Goal: Task Accomplishment & Management: Complete application form

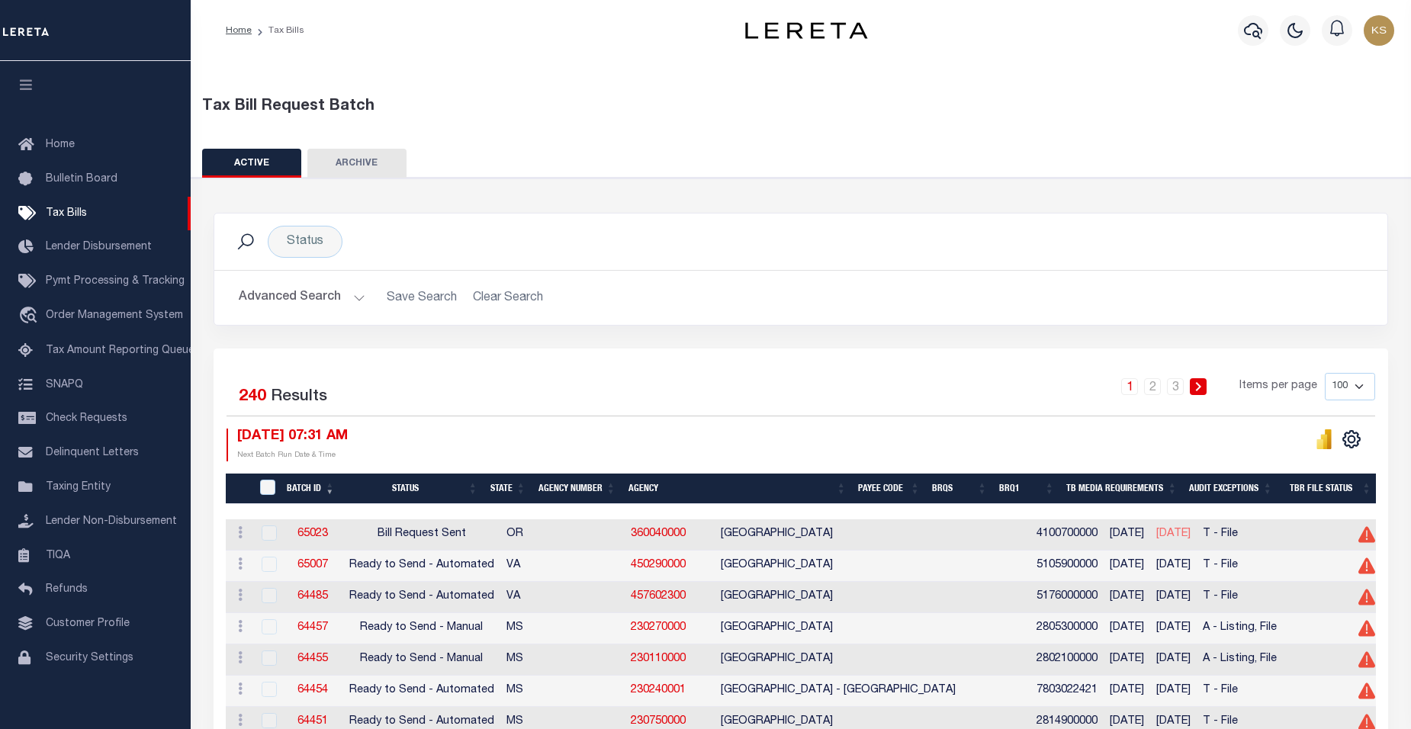
click at [354, 296] on button "Advanced Search" at bounding box center [302, 298] width 127 height 30
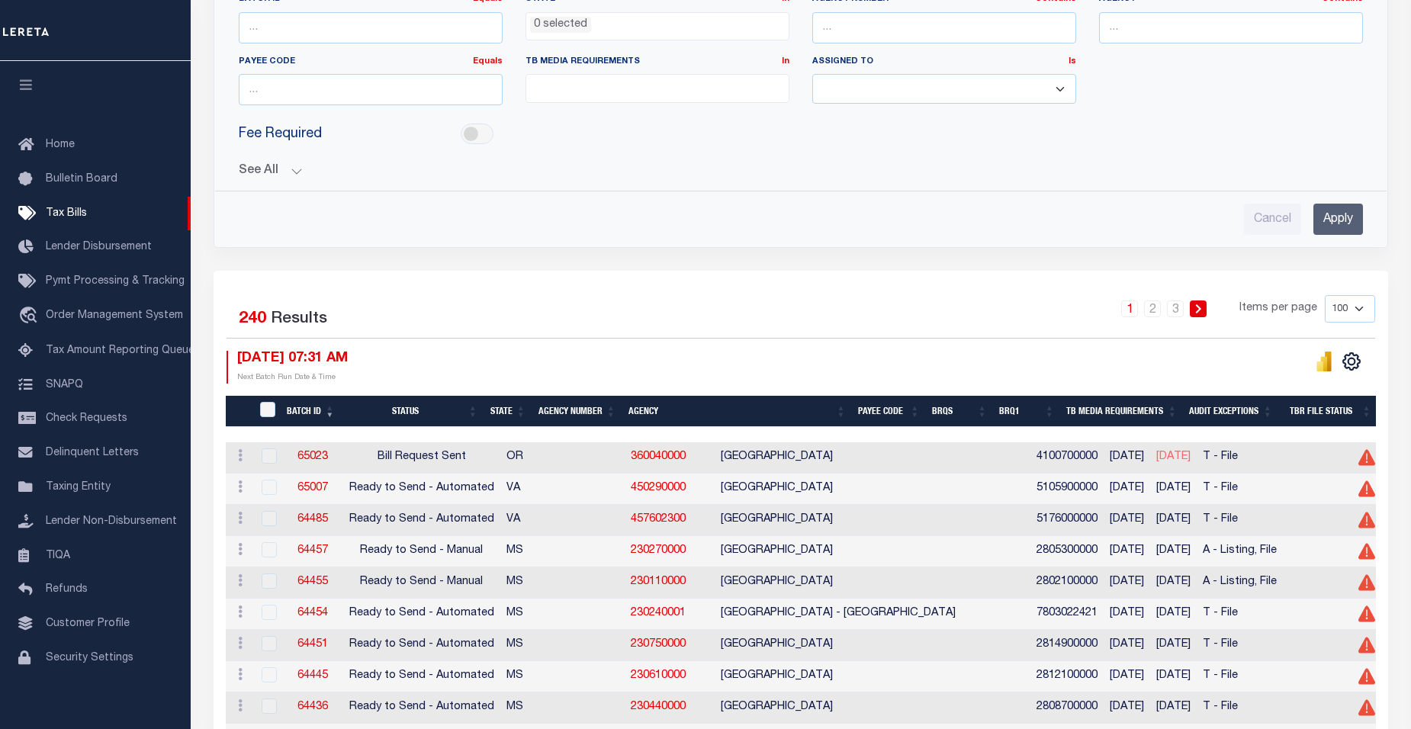
scroll to position [161, 0]
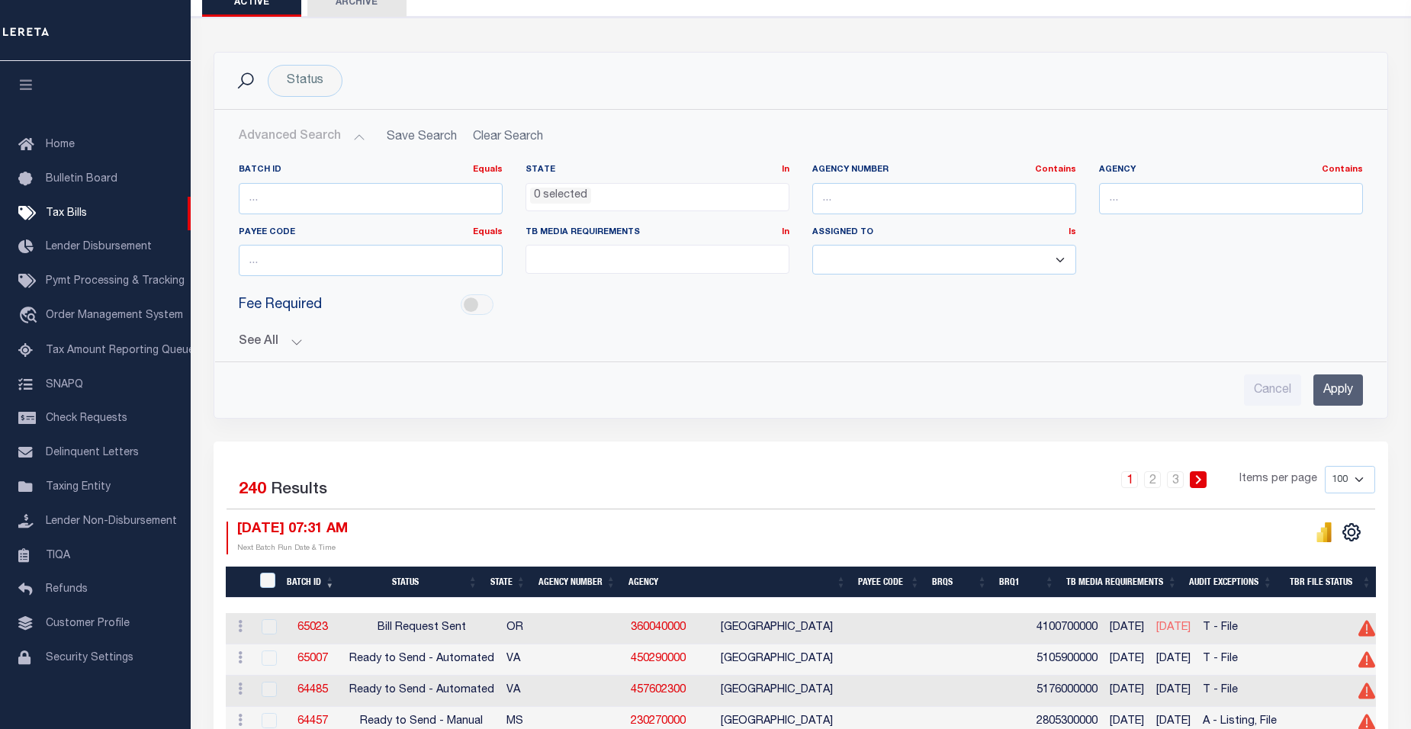
click at [296, 342] on button "See All" at bounding box center [801, 342] width 1124 height 14
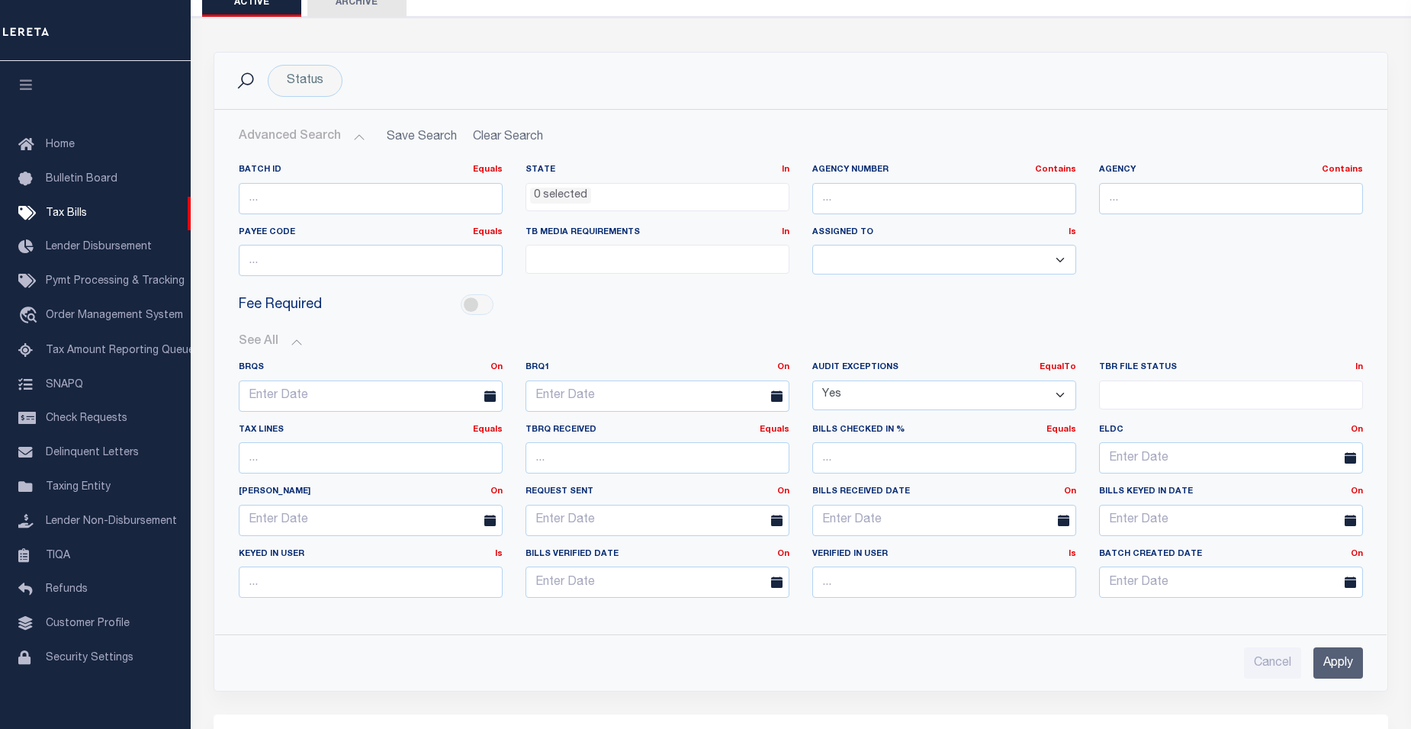
click at [1343, 665] on input "Apply" at bounding box center [1339, 663] width 50 height 31
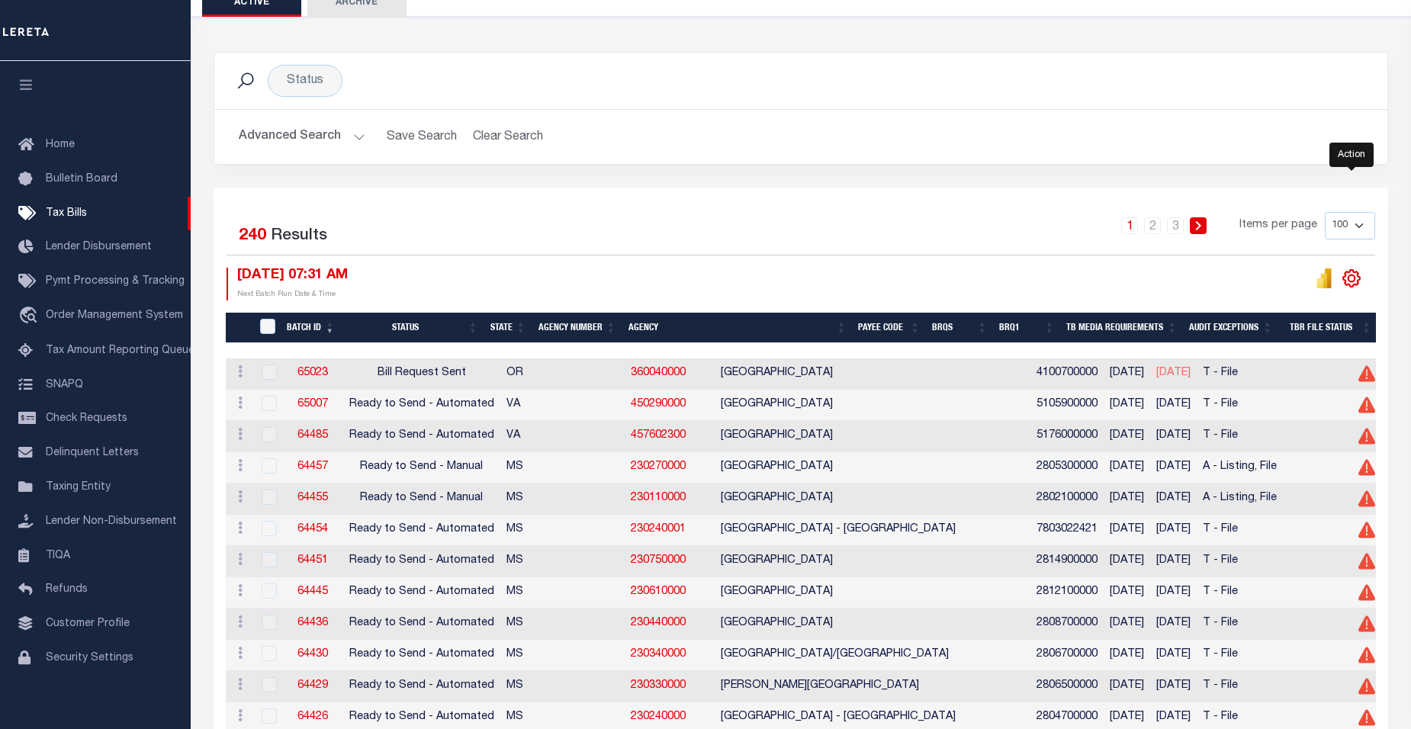
click at [1357, 277] on icon "" at bounding box center [1351, 278] width 17 height 17
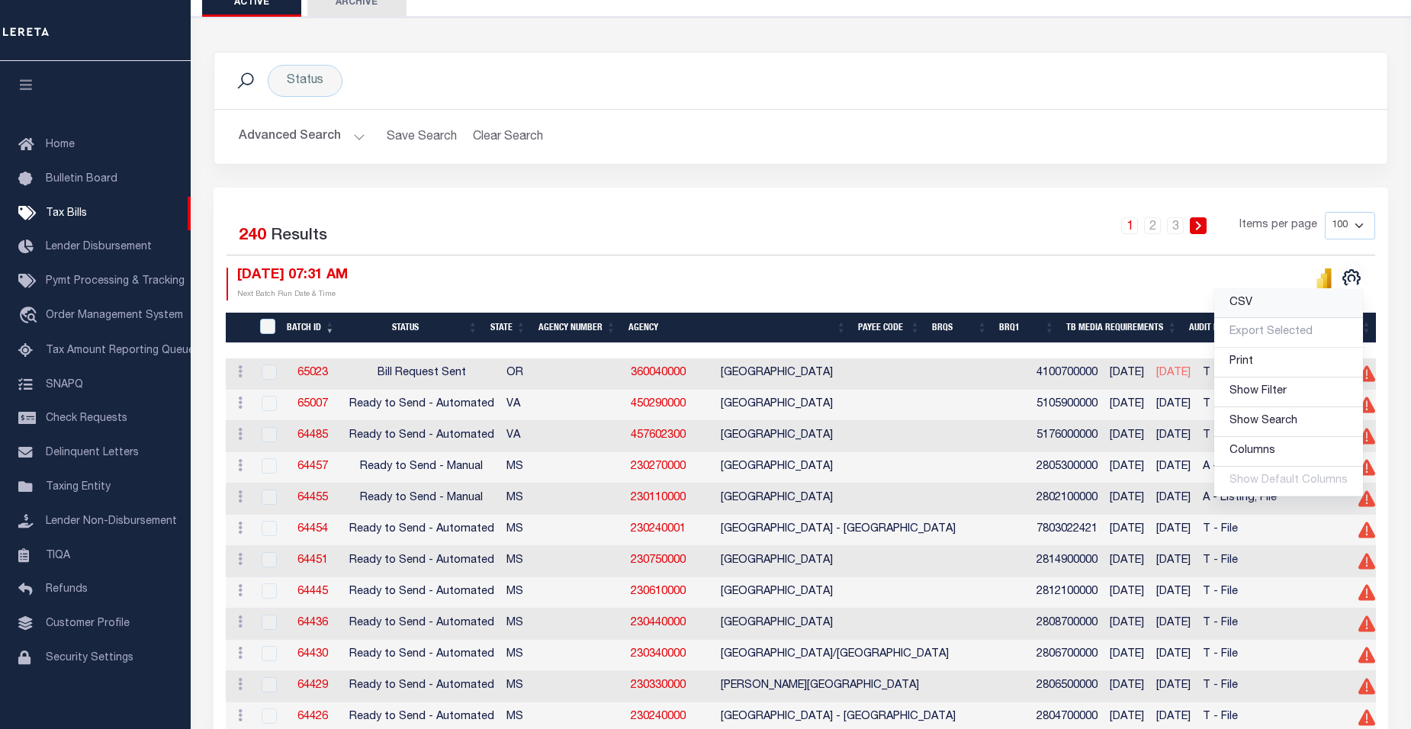
click at [1250, 304] on span "CSV" at bounding box center [1241, 303] width 23 height 11
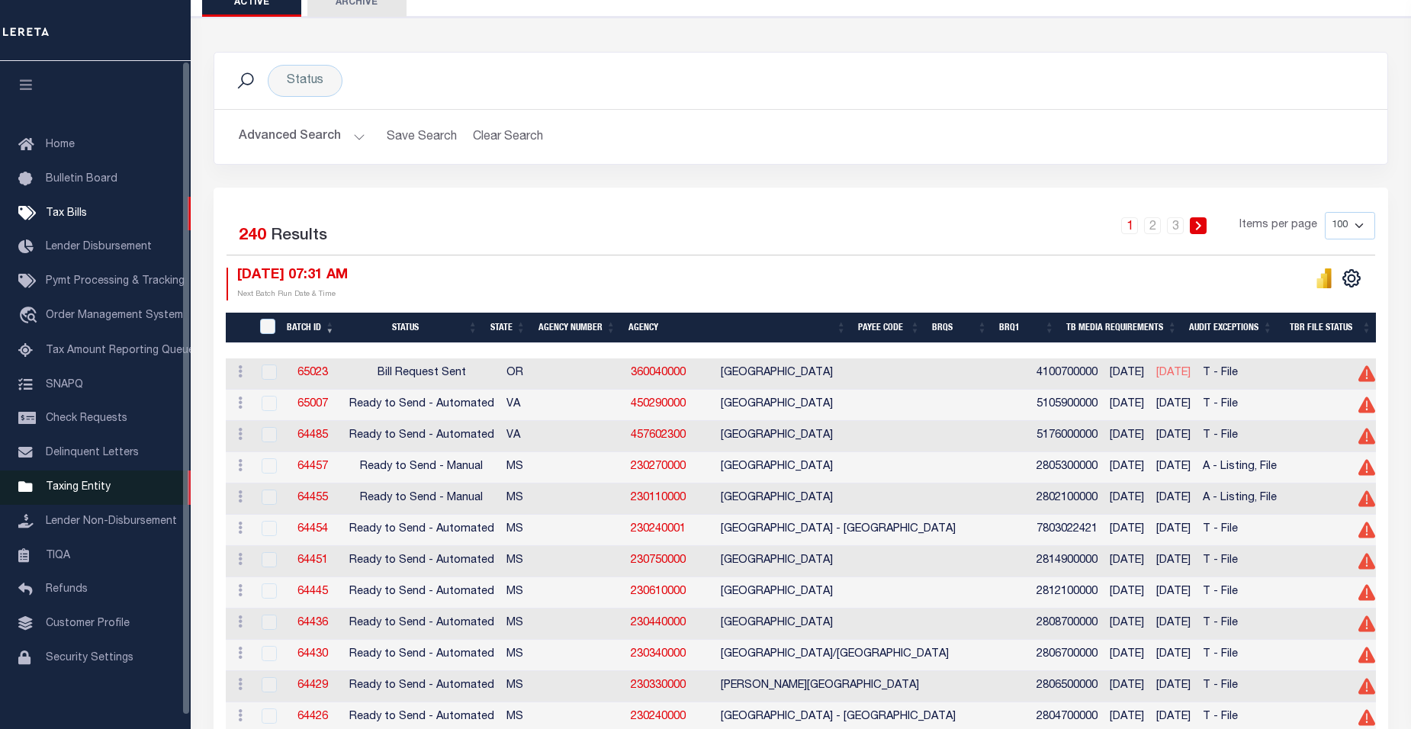
click at [80, 493] on span "Taxing Entity" at bounding box center [78, 487] width 65 height 11
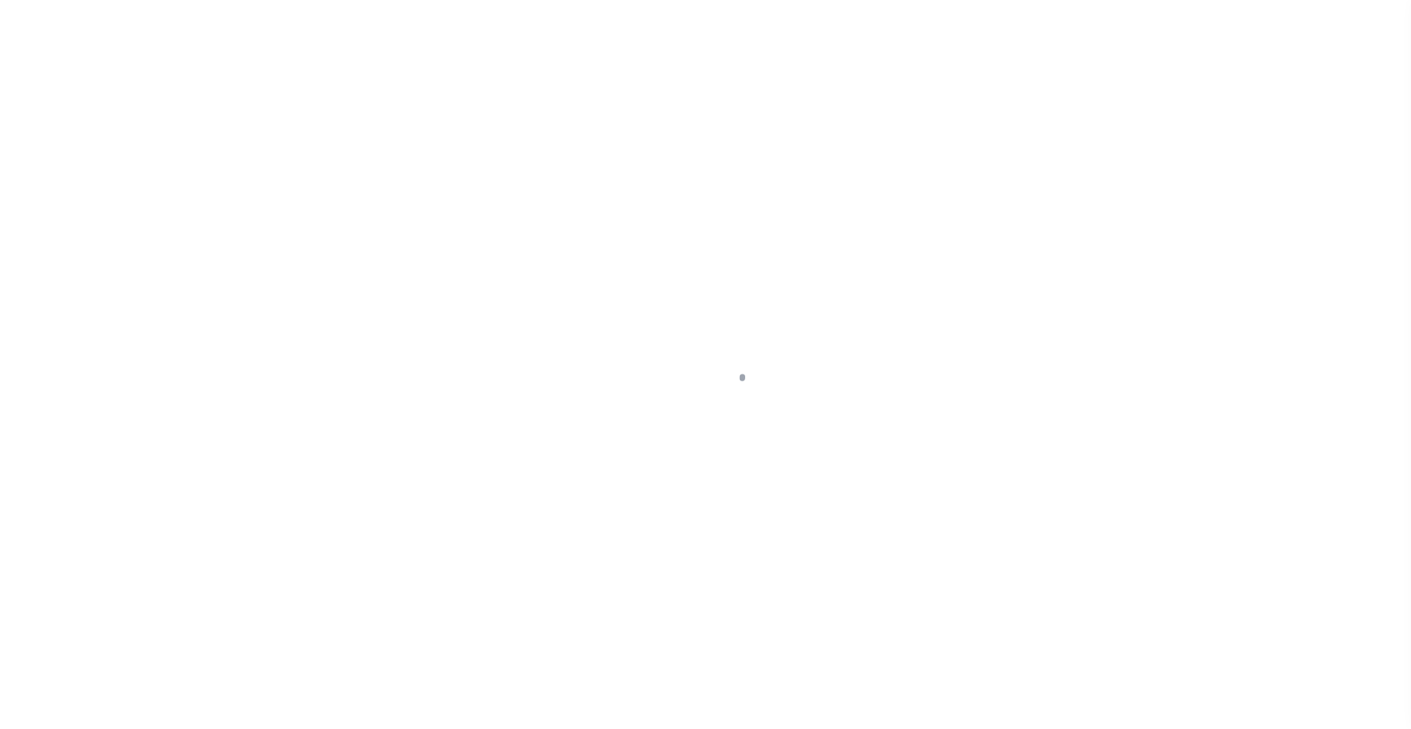
scroll to position [14, 0]
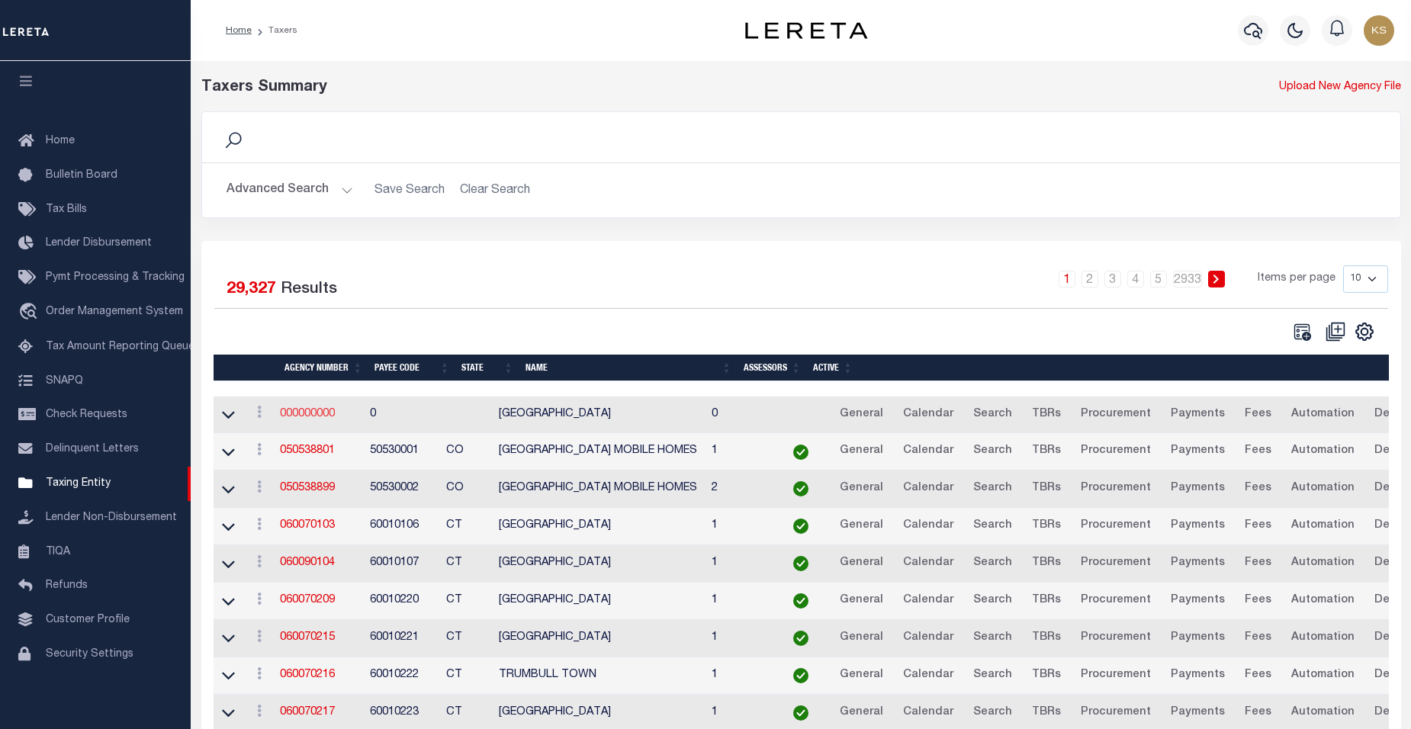
click at [316, 417] on link "000000000" at bounding box center [307, 414] width 55 height 11
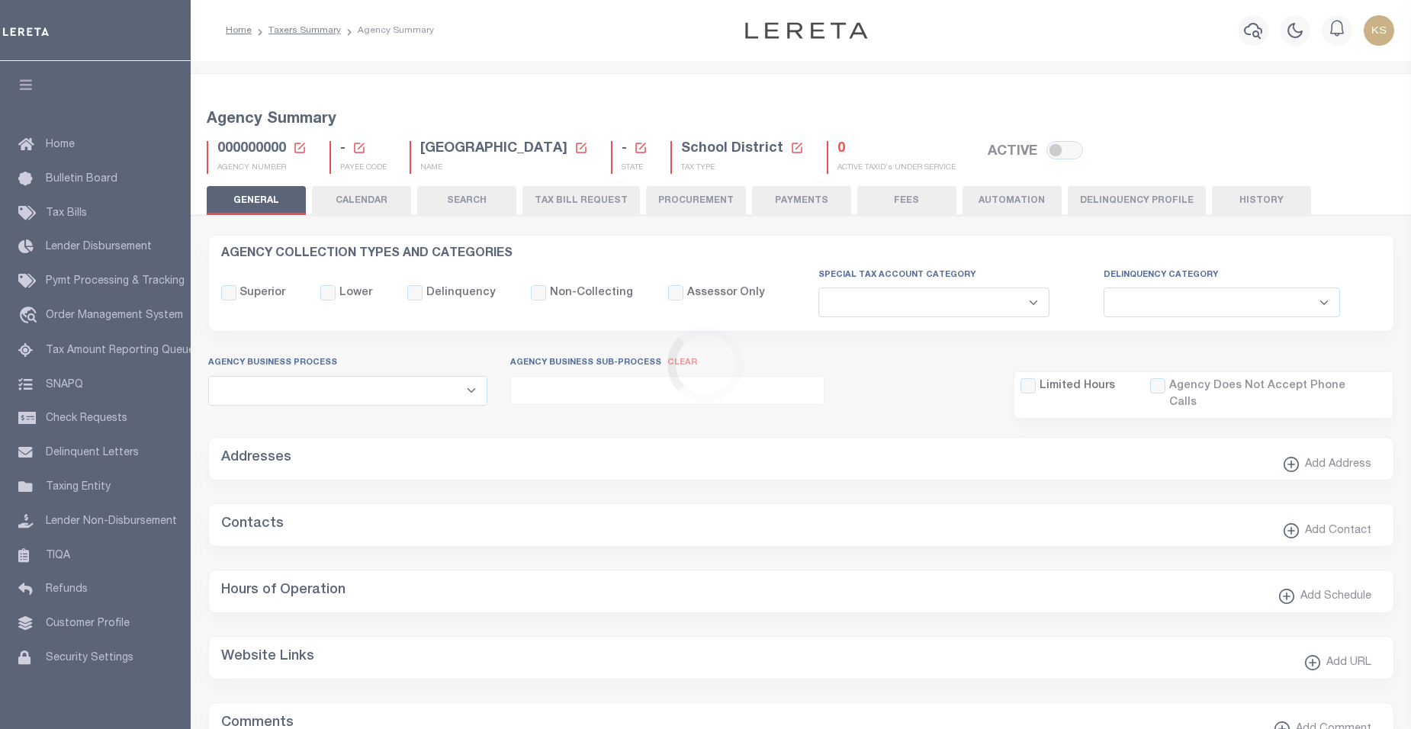
select select
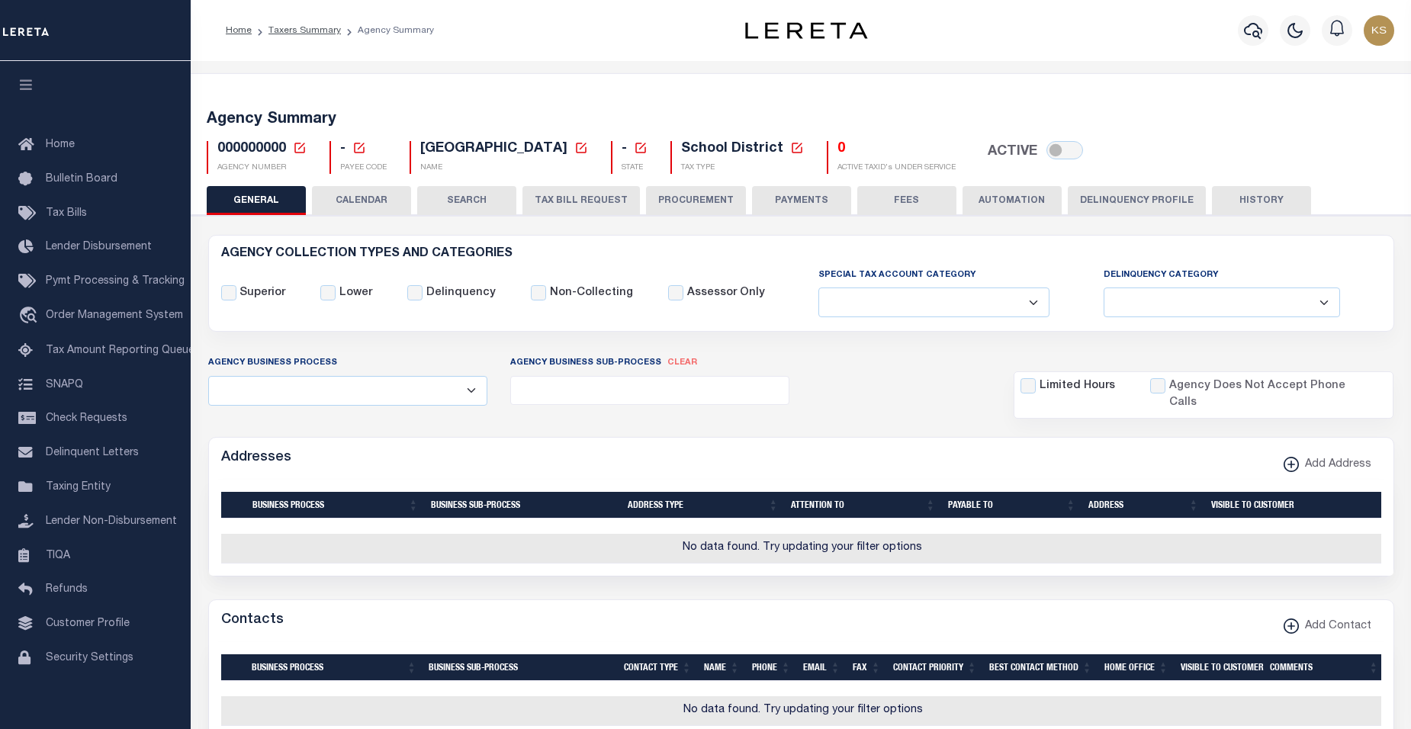
click at [297, 148] on icon at bounding box center [300, 148] width 14 height 14
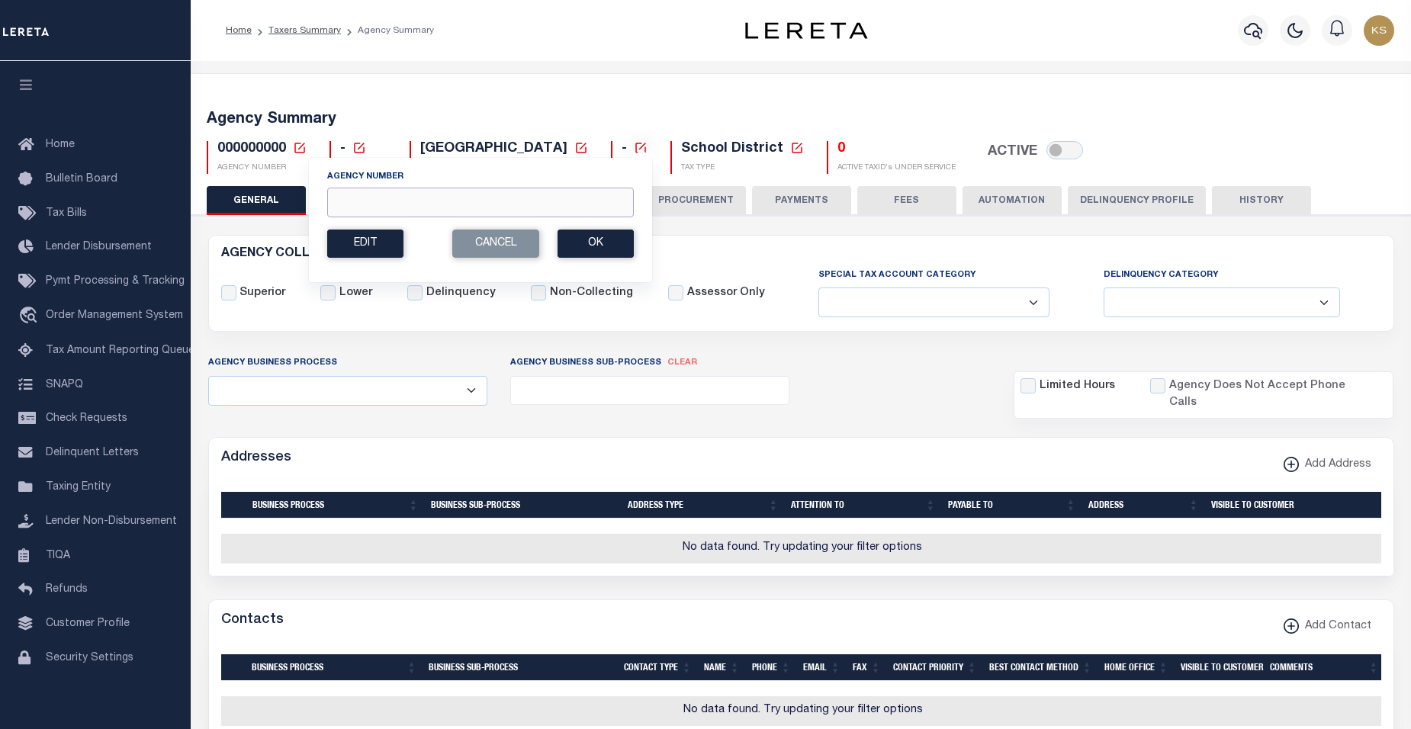
click at [365, 195] on input "Agency Number" at bounding box center [480, 203] width 307 height 30
click at [370, 204] on input "Agency Number" at bounding box center [480, 203] width 307 height 30
click at [355, 204] on input "Agency Number" at bounding box center [480, 203] width 307 height 30
paste input "456502300"
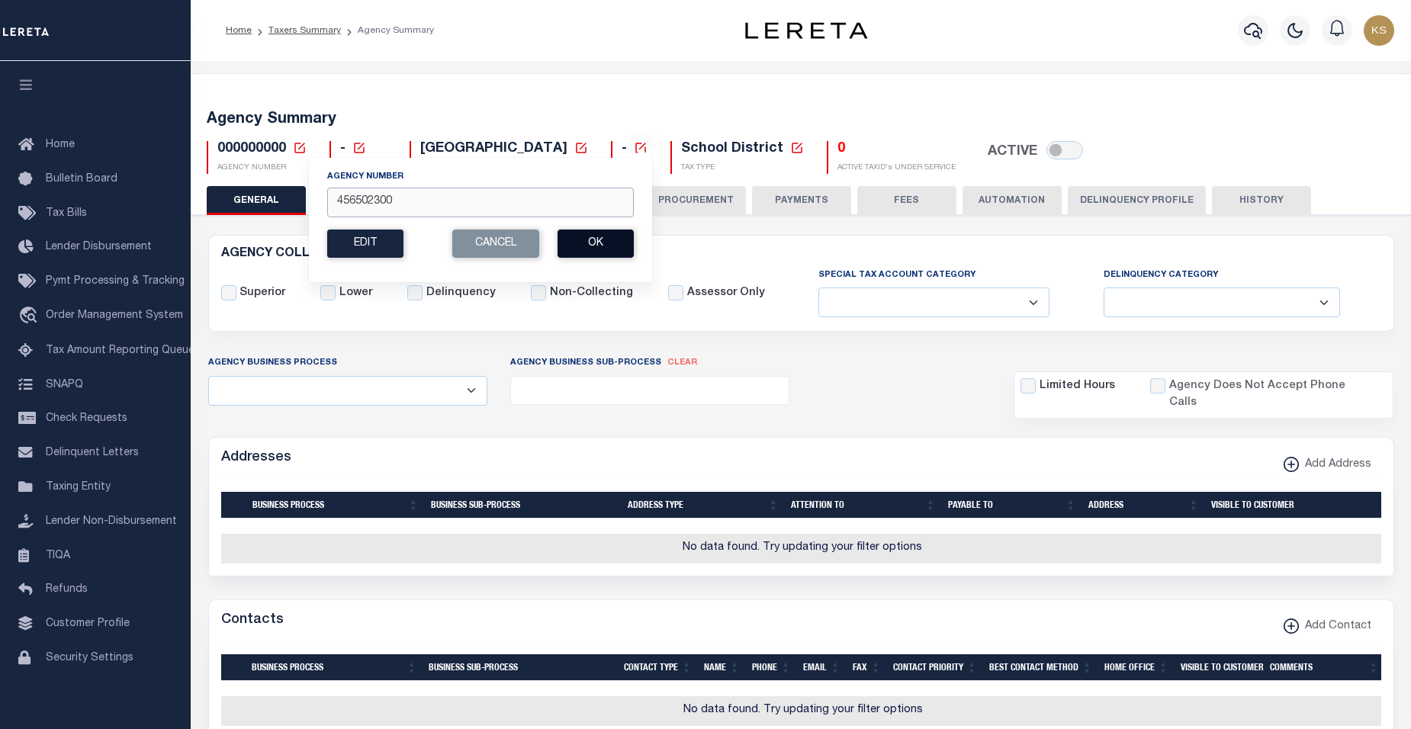
type input "456502300"
click at [600, 250] on button "Ok" at bounding box center [596, 244] width 76 height 28
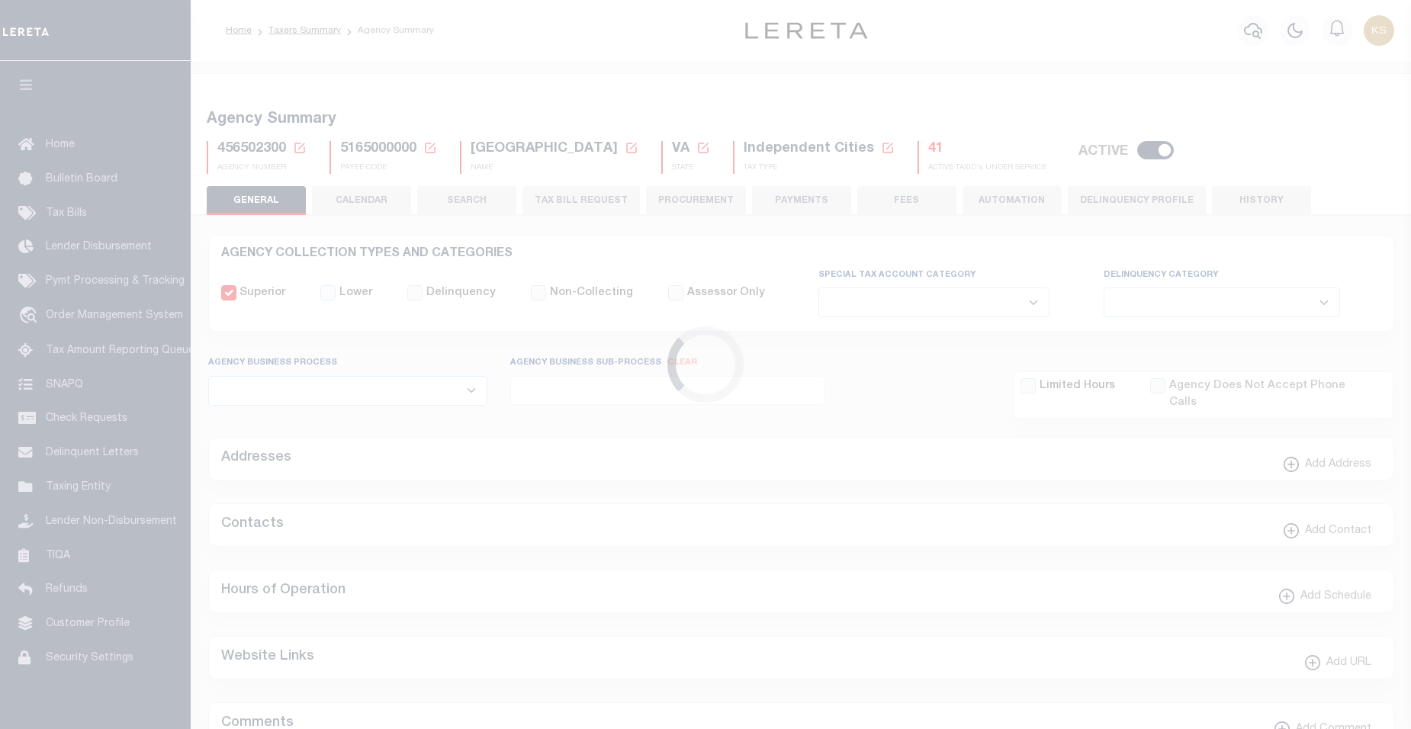
select select
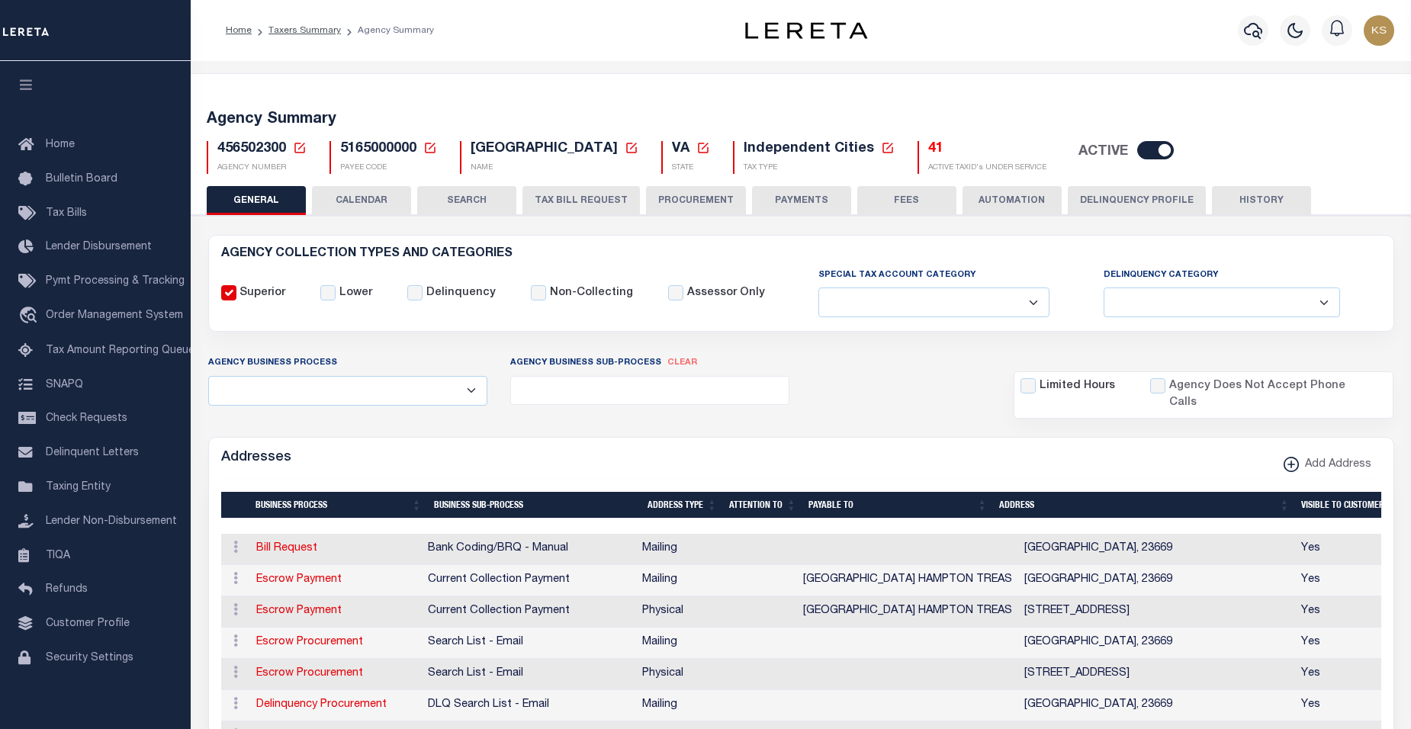
click at [592, 200] on button "TAX BILL REQUEST" at bounding box center [581, 200] width 117 height 29
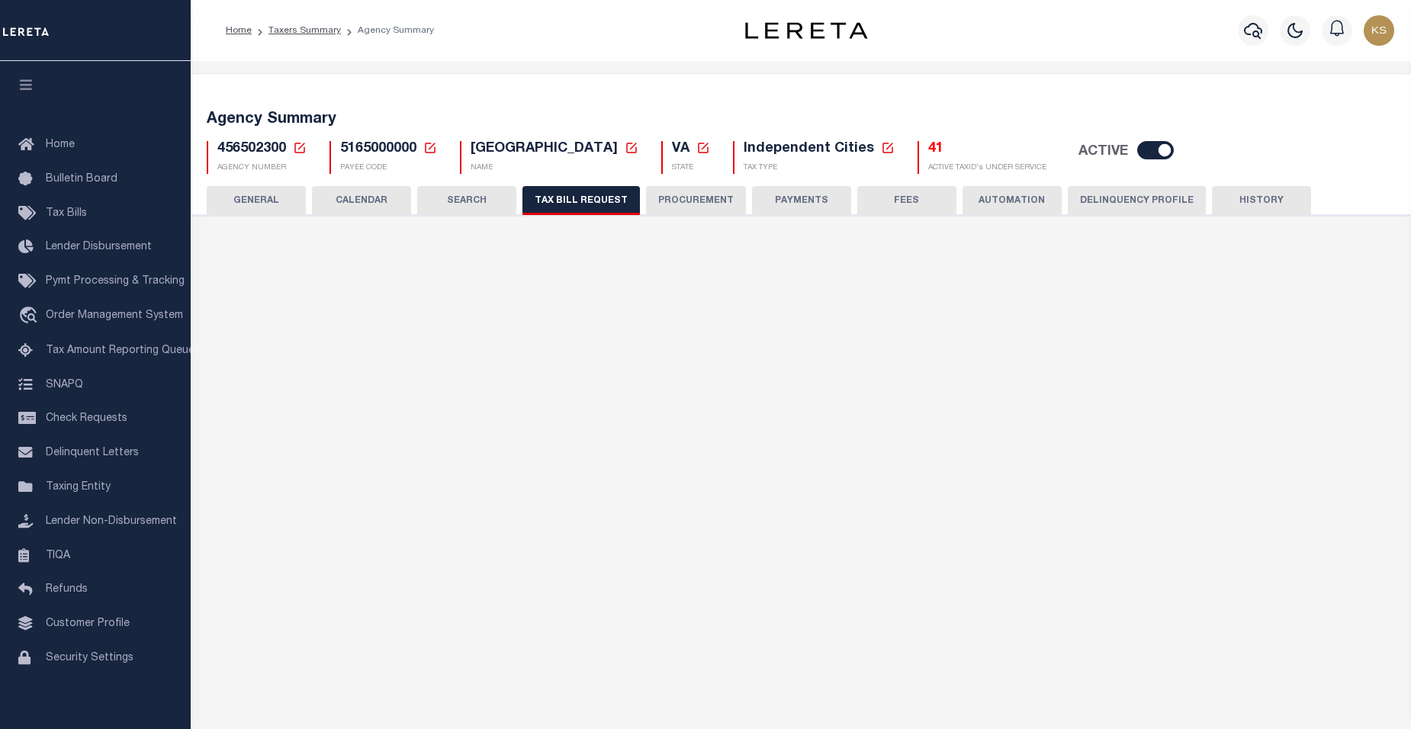
select select "29"
checkbox input "false"
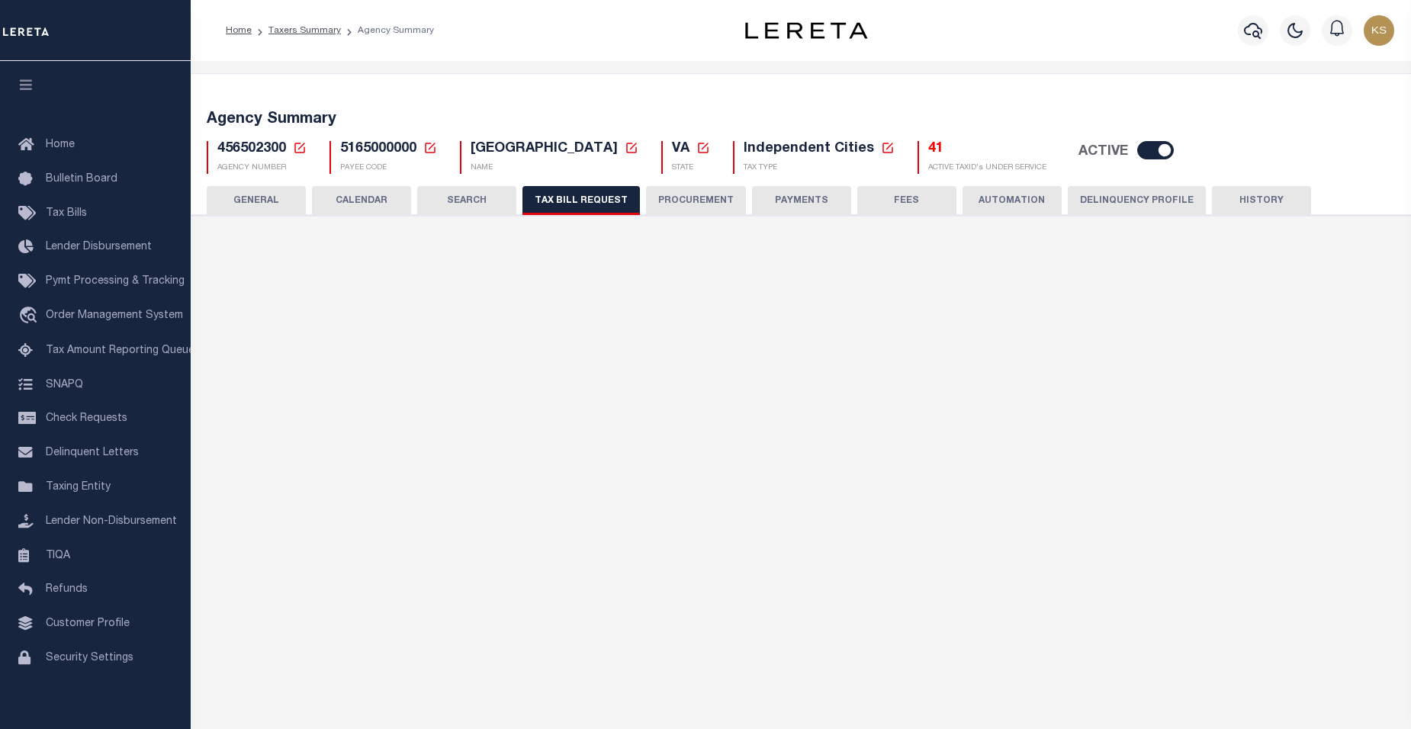
select select "22"
select select "true"
select select "9"
type input "453"
select select
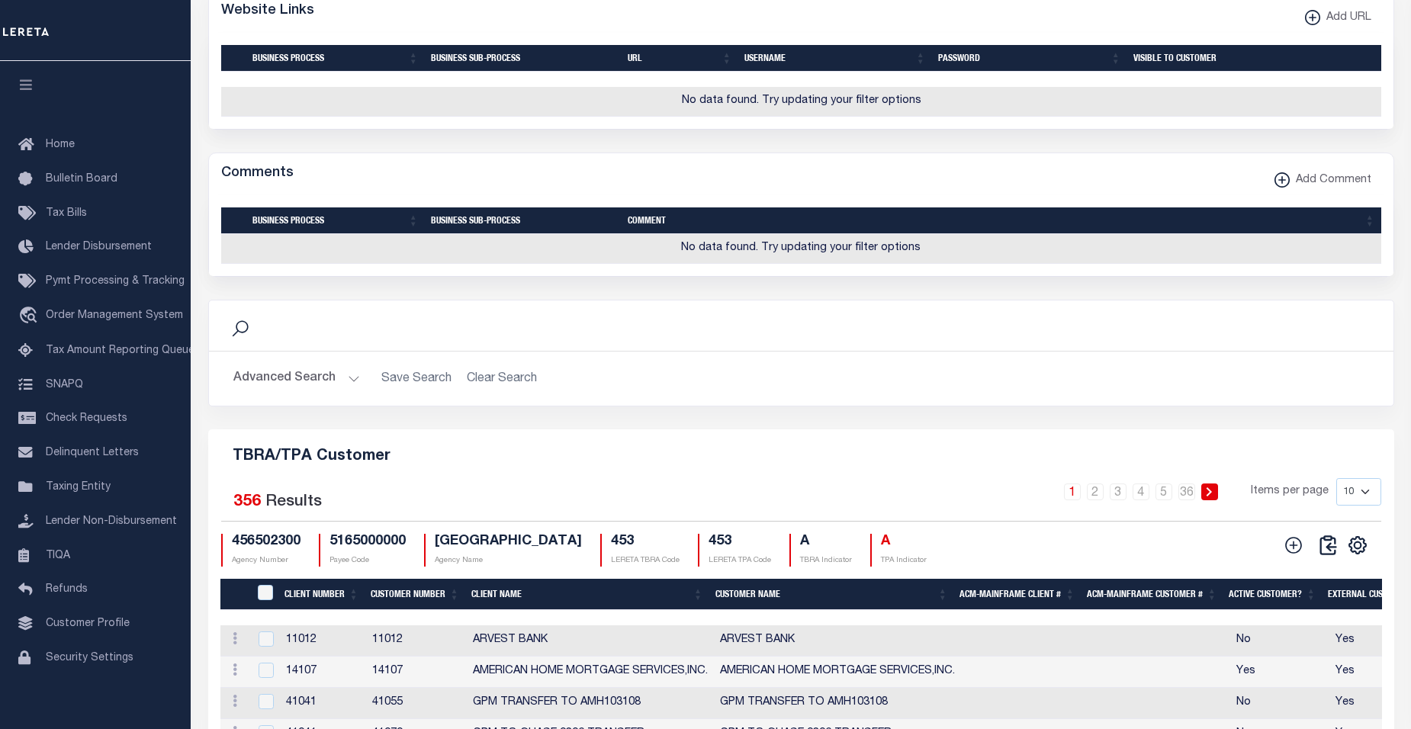
scroll to position [1852, 0]
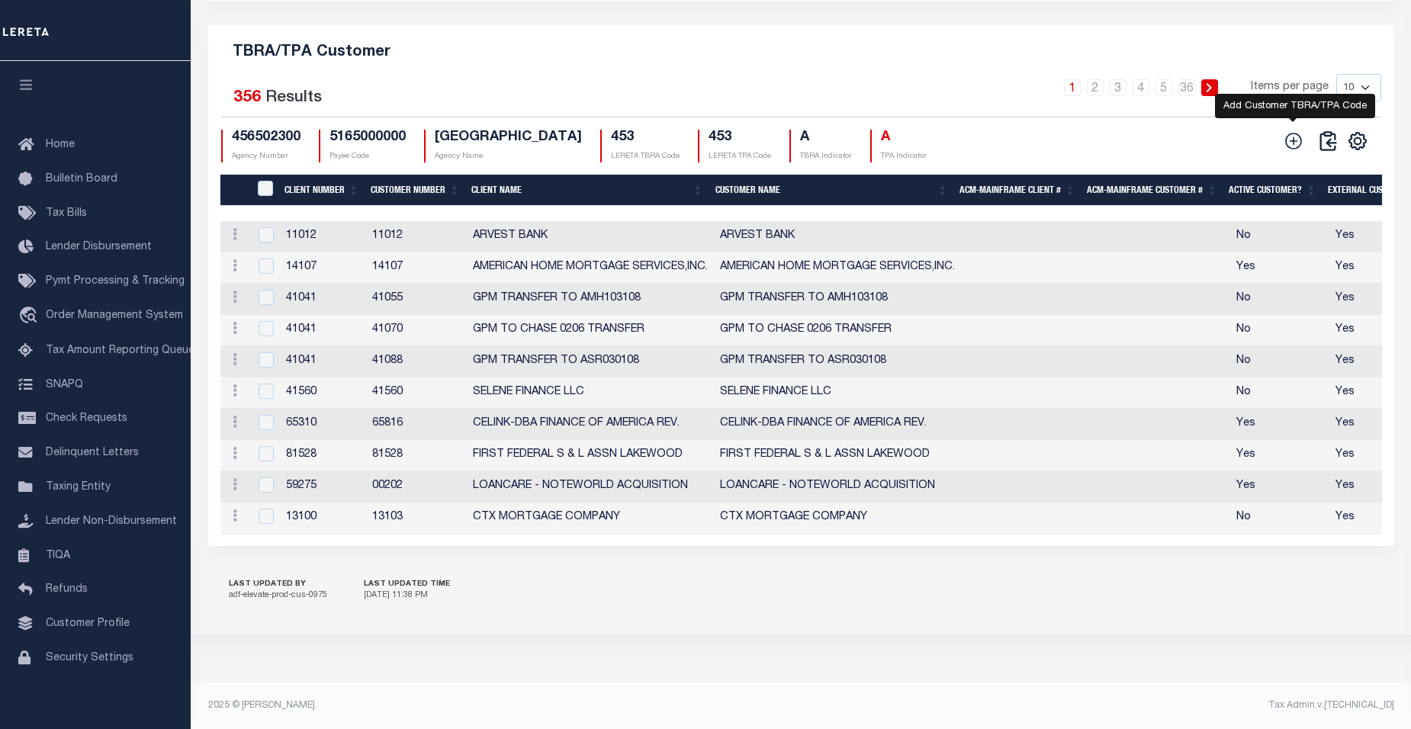
click at [1297, 133] on icon at bounding box center [1293, 141] width 17 height 17
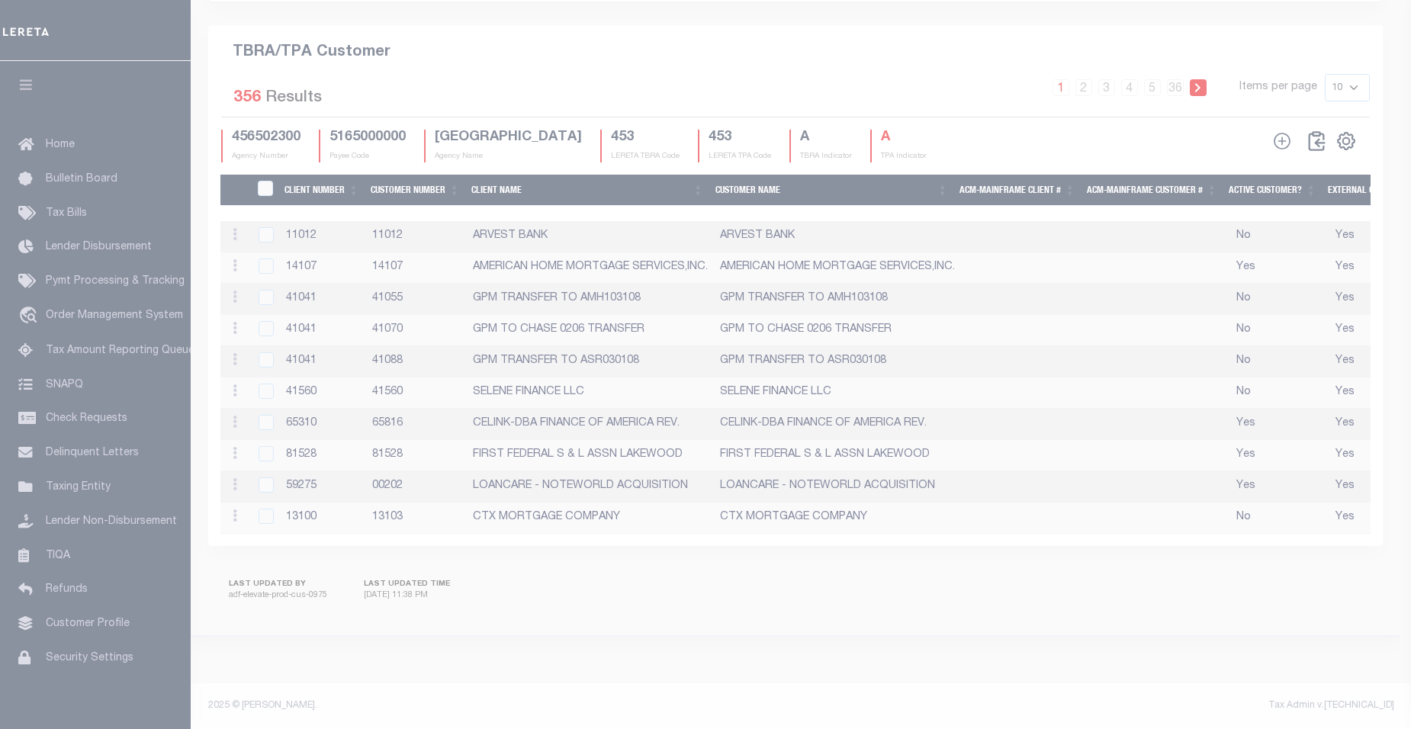
scroll to position [1813, 0]
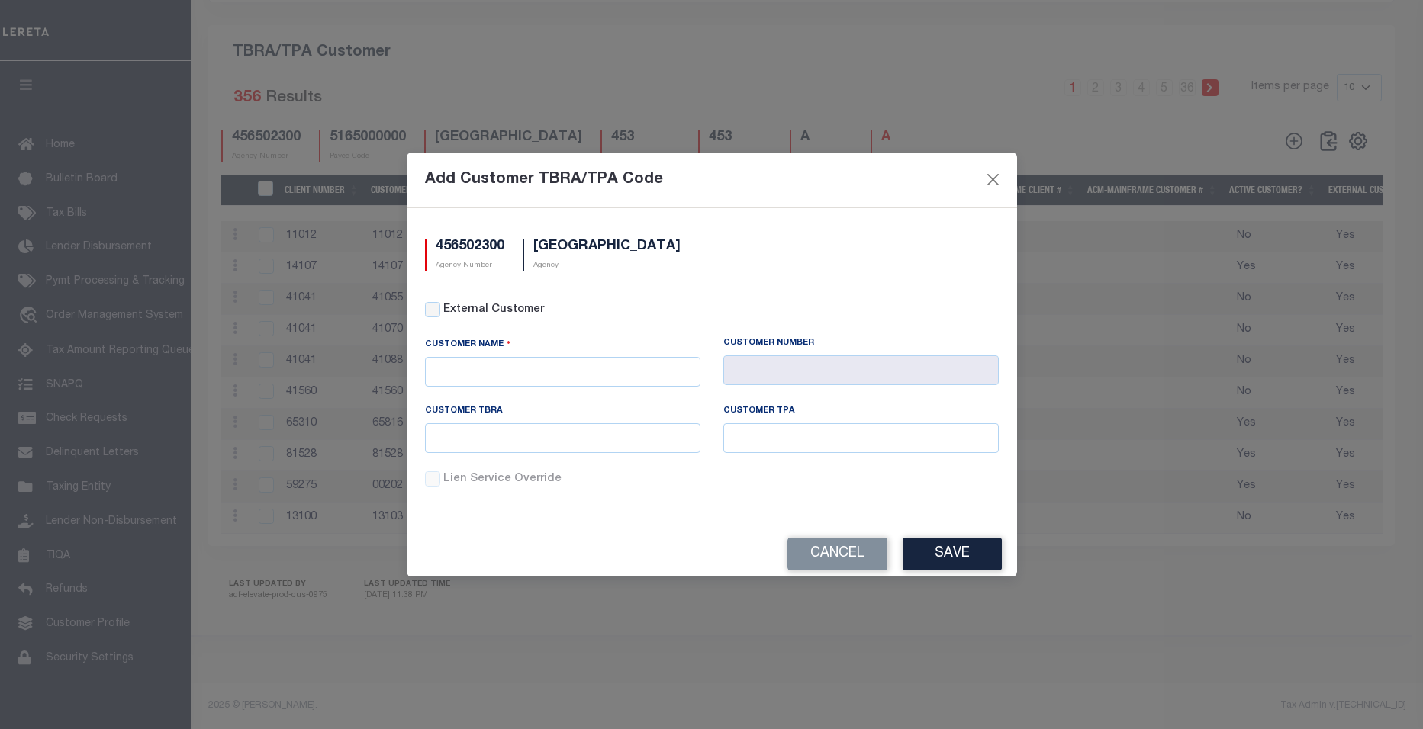
click at [809, 264] on div "456502300 Agency Number HAMPTON CITY Agency" at bounding box center [711, 255] width 597 height 33
click at [993, 187] on button "Close" at bounding box center [993, 180] width 20 height 20
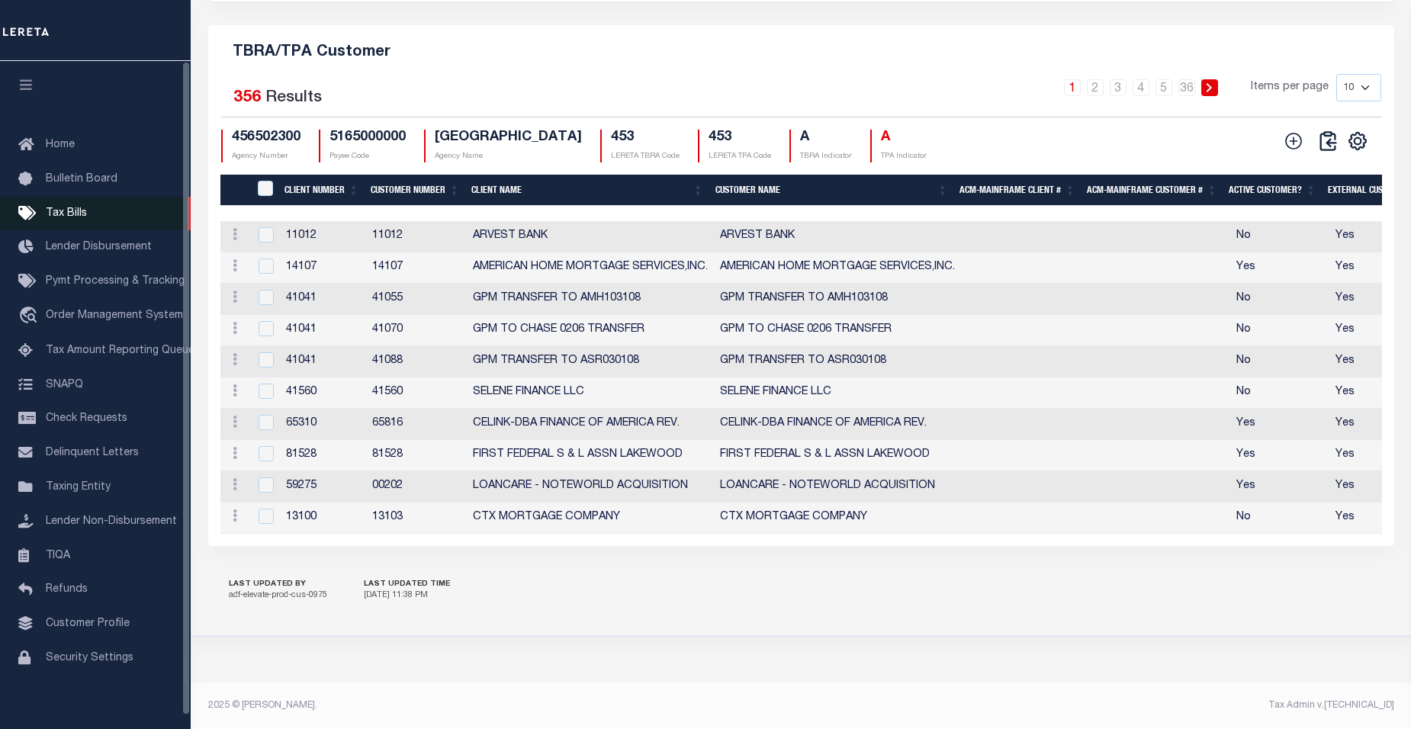
click at [70, 212] on span "Tax Bills" at bounding box center [66, 213] width 41 height 11
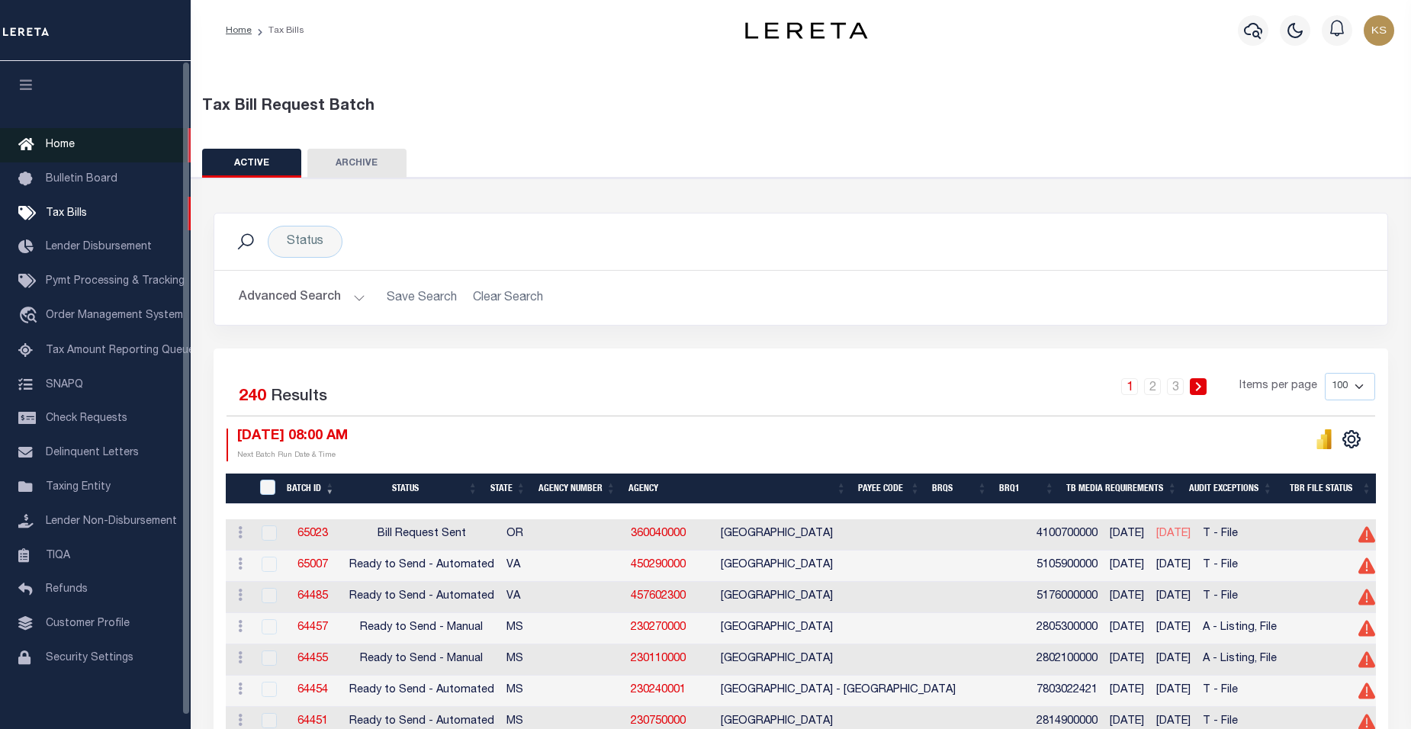
click at [60, 146] on span "Home" at bounding box center [60, 145] width 29 height 11
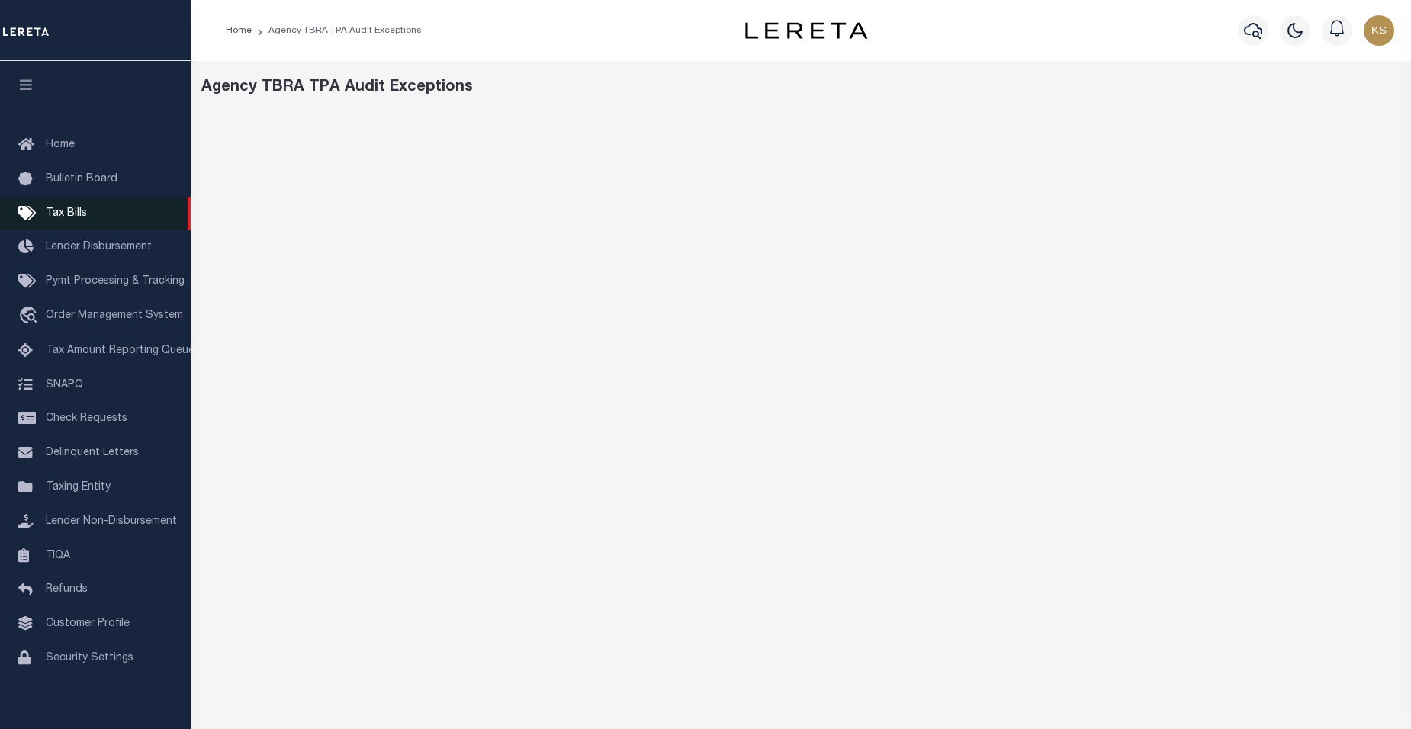
click at [71, 211] on span "Tax Bills" at bounding box center [66, 213] width 41 height 11
